Goal: Task Accomplishment & Management: Use online tool/utility

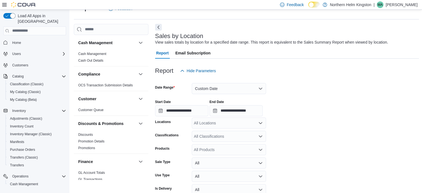
scroll to position [124, 0]
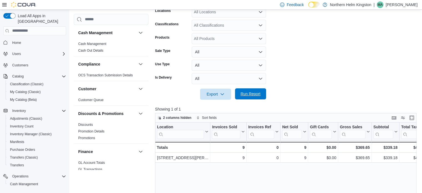
click at [247, 95] on span "Run Report" at bounding box center [251, 94] width 20 height 6
click at [256, 92] on span "Run Report" at bounding box center [251, 94] width 20 height 6
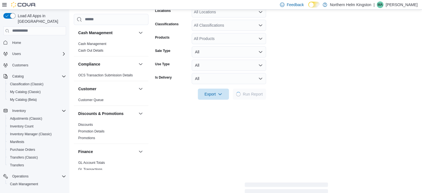
click at [340, 52] on form "**********" at bounding box center [286, 32] width 262 height 134
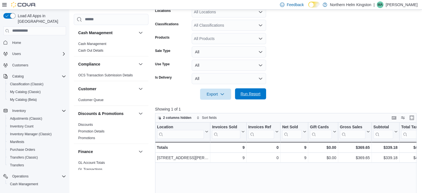
click at [253, 96] on span "Run Report" at bounding box center [251, 94] width 20 height 6
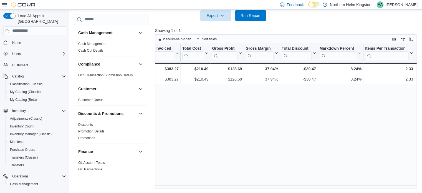
scroll to position [0, 284]
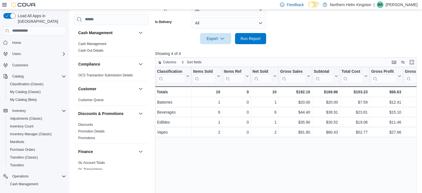
scroll to position [185, 0]
drag, startPoint x: 253, startPoint y: 39, endPoint x: 251, endPoint y: 11, distance: 28.1
click at [253, 39] on span "Run Report" at bounding box center [251, 39] width 20 height 6
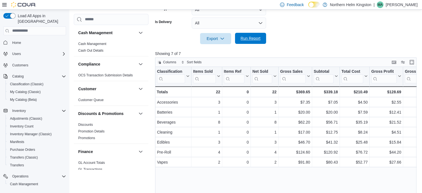
click at [257, 39] on span "Run Report" at bounding box center [251, 39] width 20 height 6
